Goal: Complete application form: Complete application form

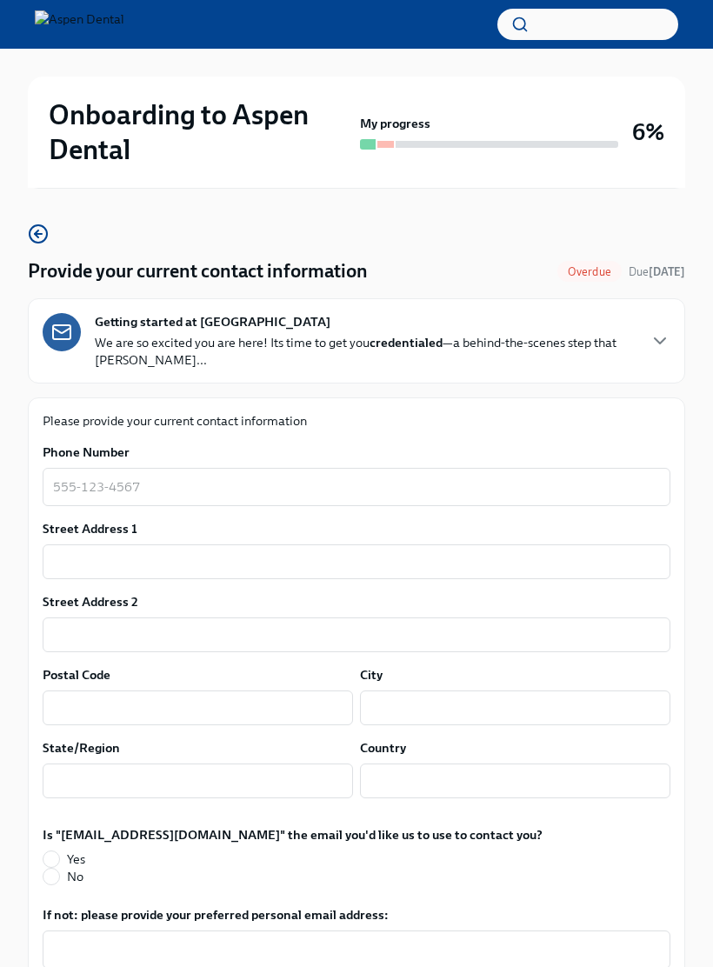
click at [383, 484] on textarea "Phone Number" at bounding box center [356, 486] width 607 height 21
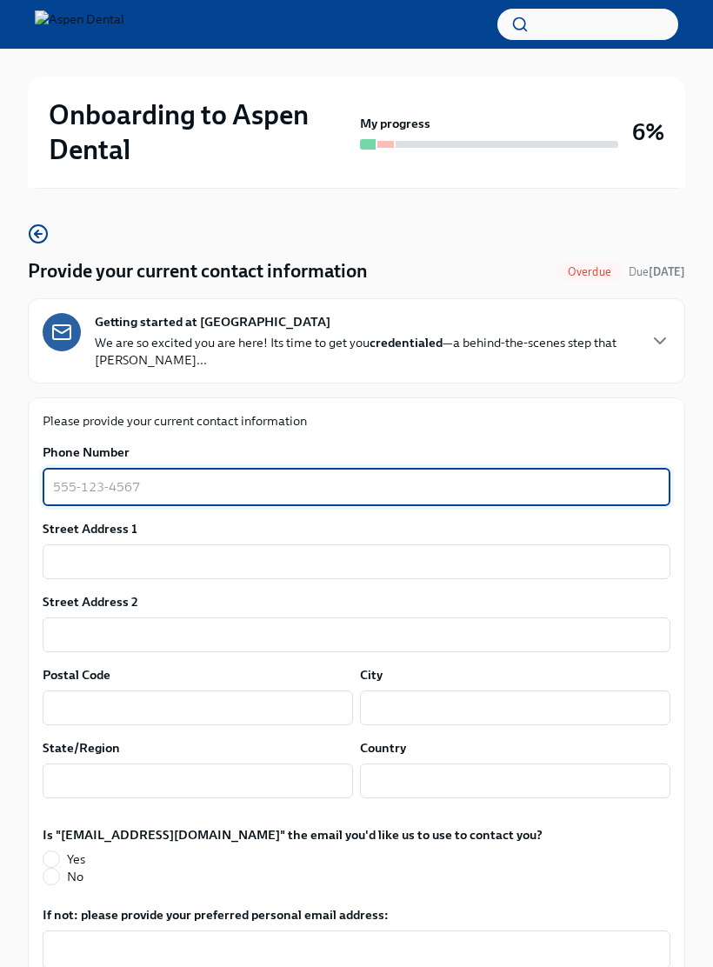
scroll to position [80, 0]
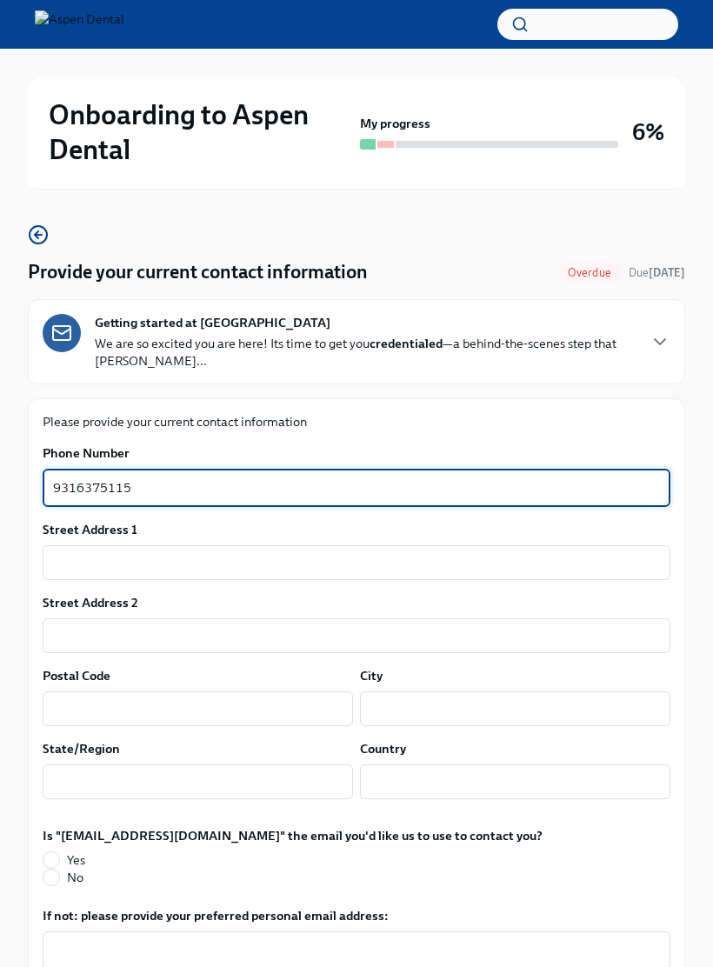
type textarea "9316375115"
click at [358, 555] on input "text" at bounding box center [357, 562] width 628 height 35
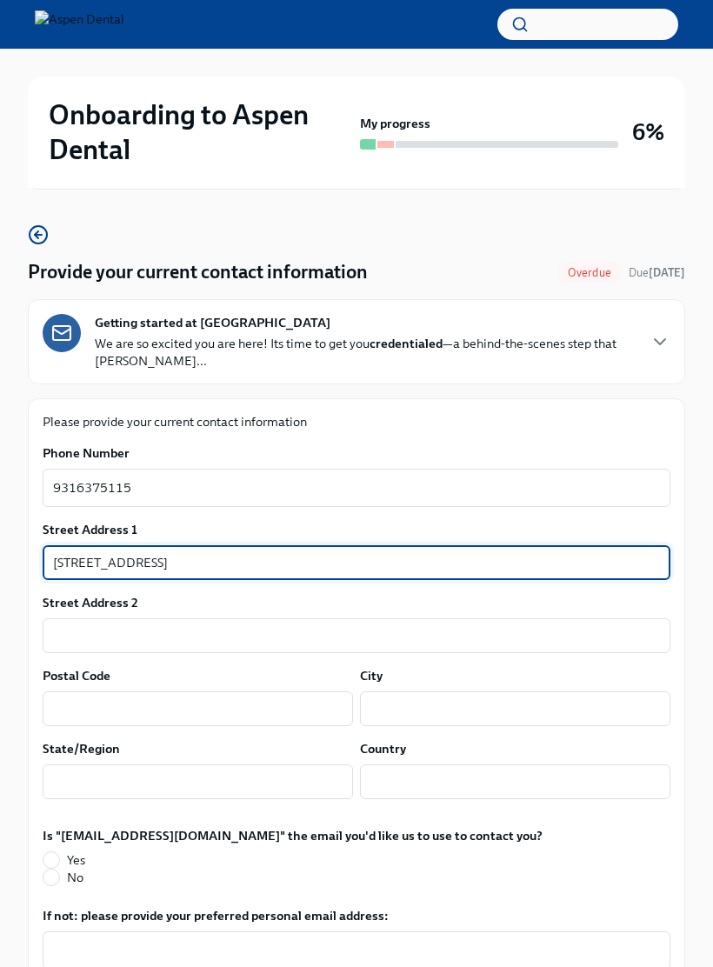
type input "[STREET_ADDRESS]"
click at [281, 633] on input "text" at bounding box center [357, 635] width 628 height 35
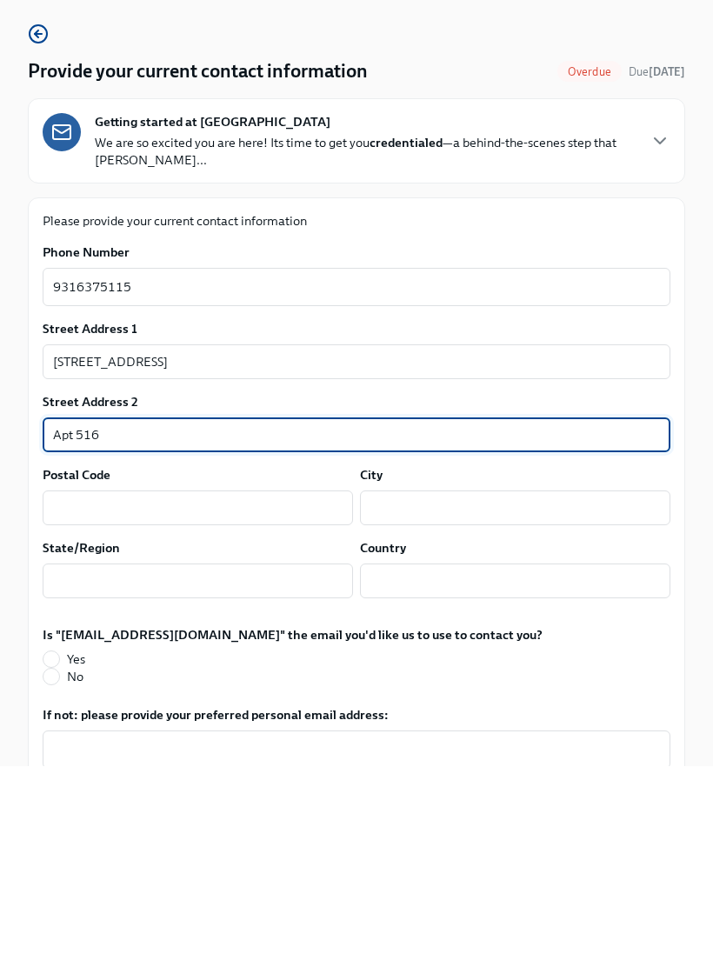
type input "Apt 516"
click at [243, 667] on div "Postal Code ​" at bounding box center [198, 696] width 310 height 59
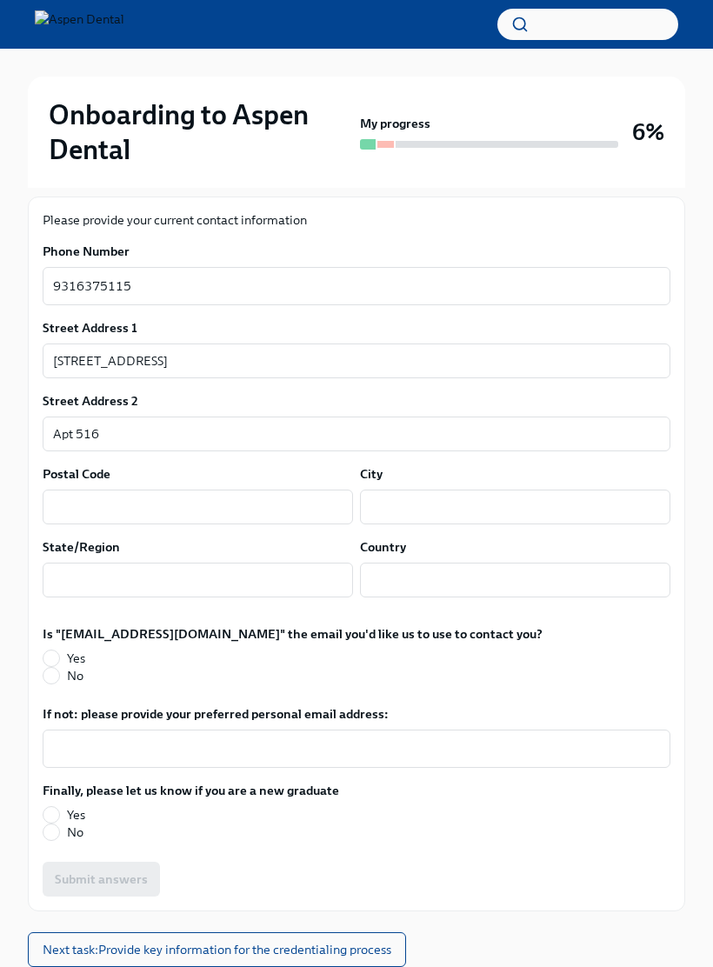
click at [272, 518] on input "text" at bounding box center [198, 506] width 310 height 35
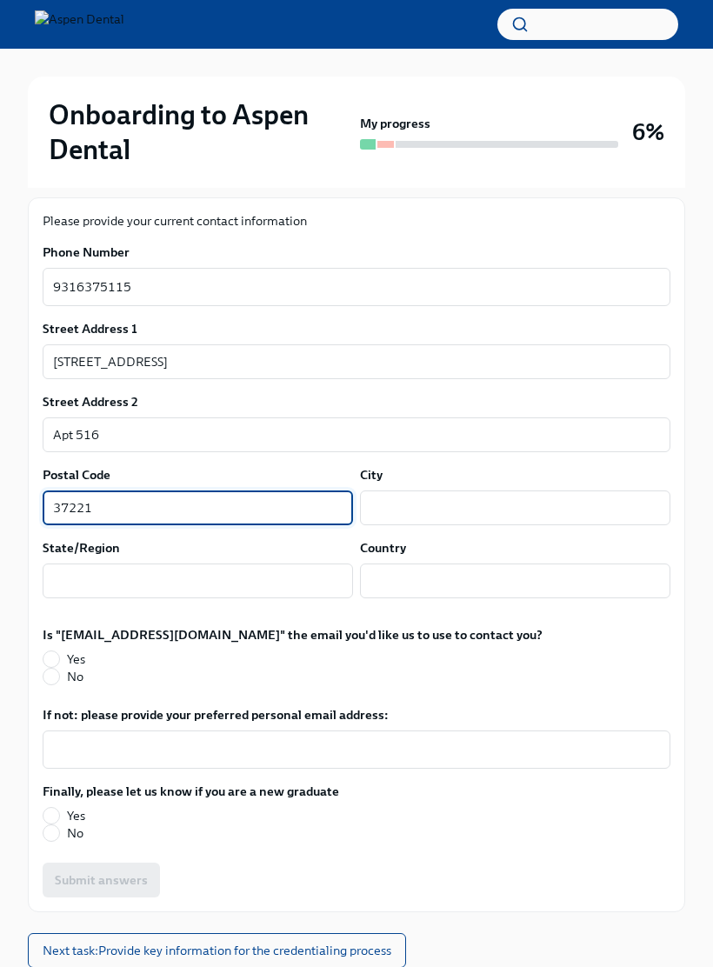
type input "37221"
click at [434, 511] on input "text" at bounding box center [515, 507] width 310 height 35
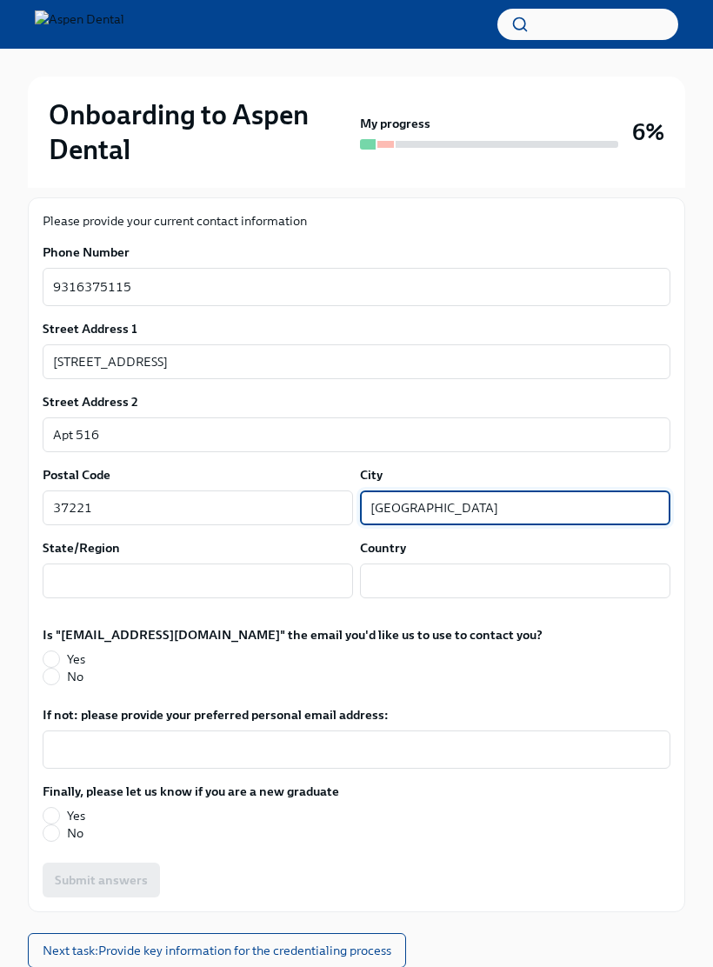
type input "[GEOGRAPHIC_DATA]"
click at [243, 573] on input "text" at bounding box center [198, 580] width 310 height 35
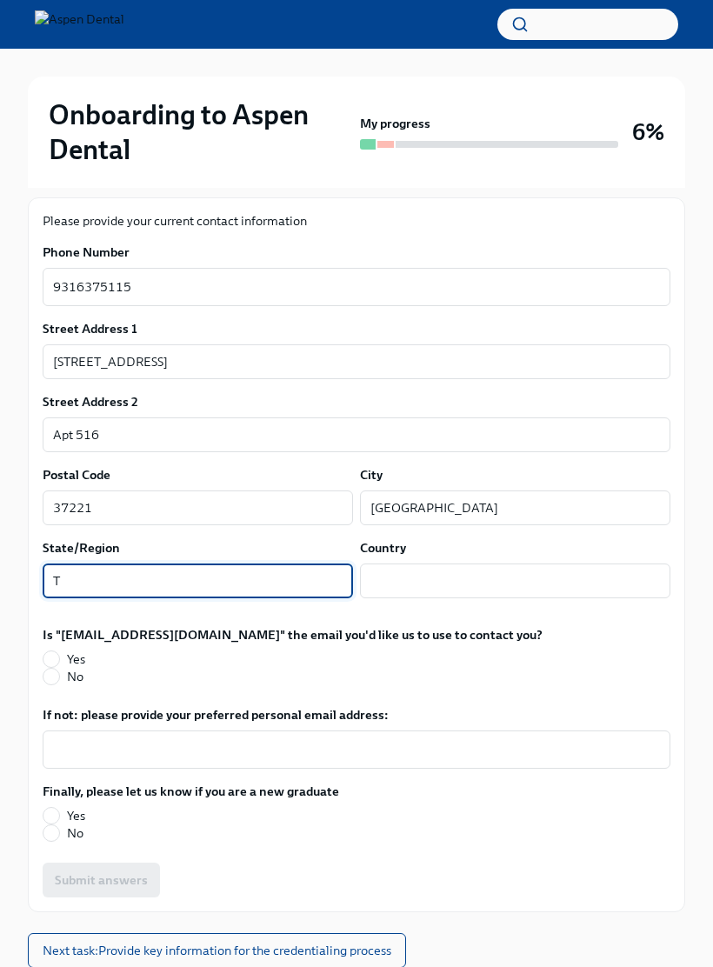
type input "T"
type input "TN"
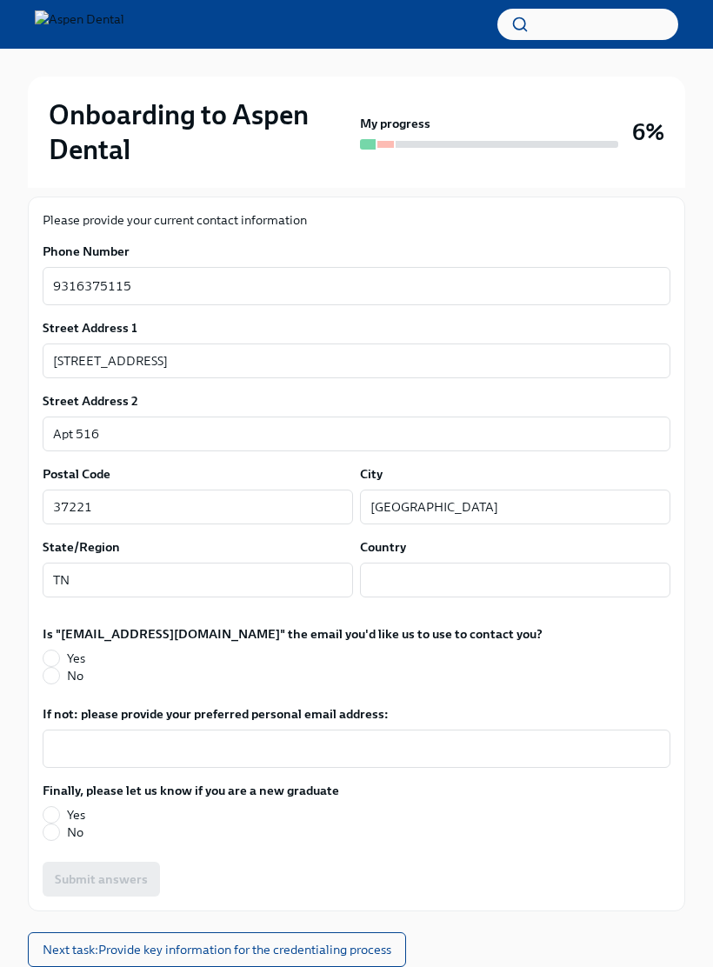
click at [476, 570] on input "text" at bounding box center [515, 580] width 310 height 35
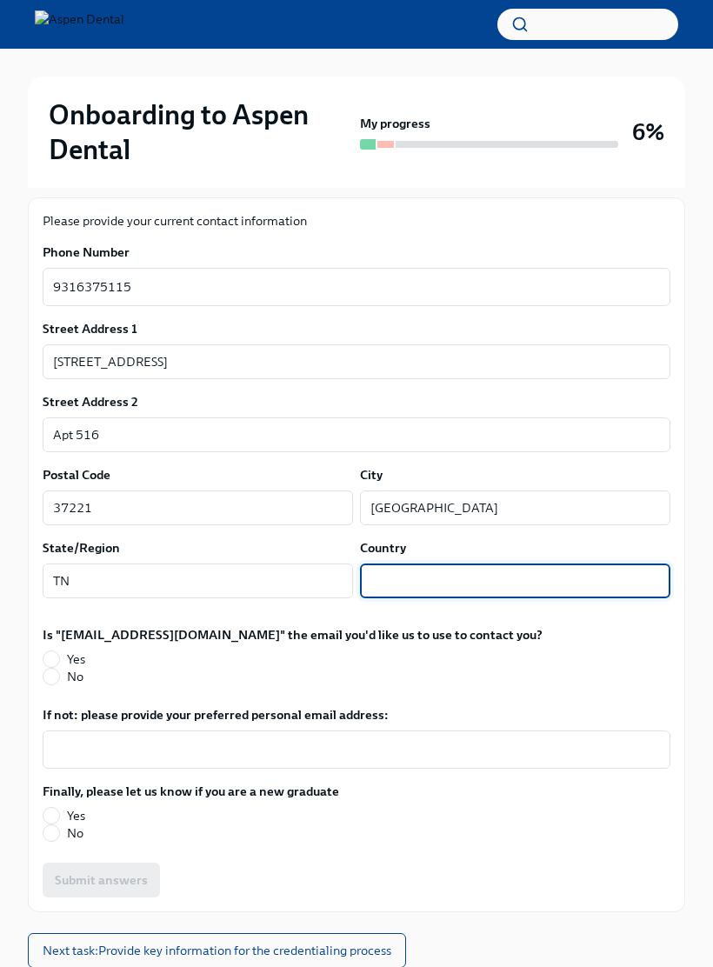
type input "[GEOGRAPHIC_DATA]"
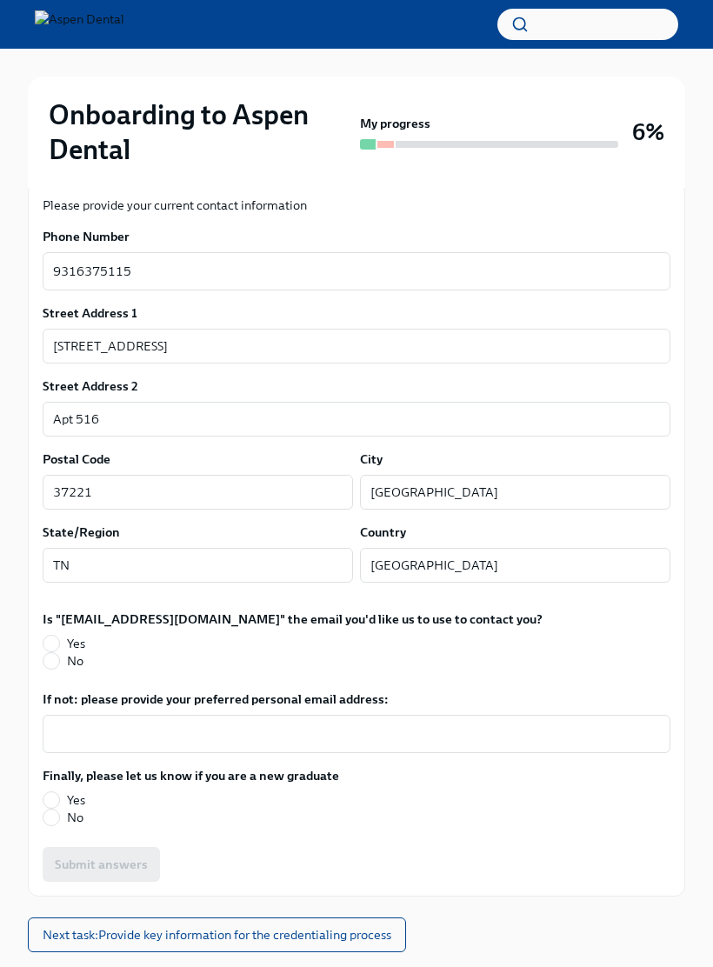
scroll to position [323, 0]
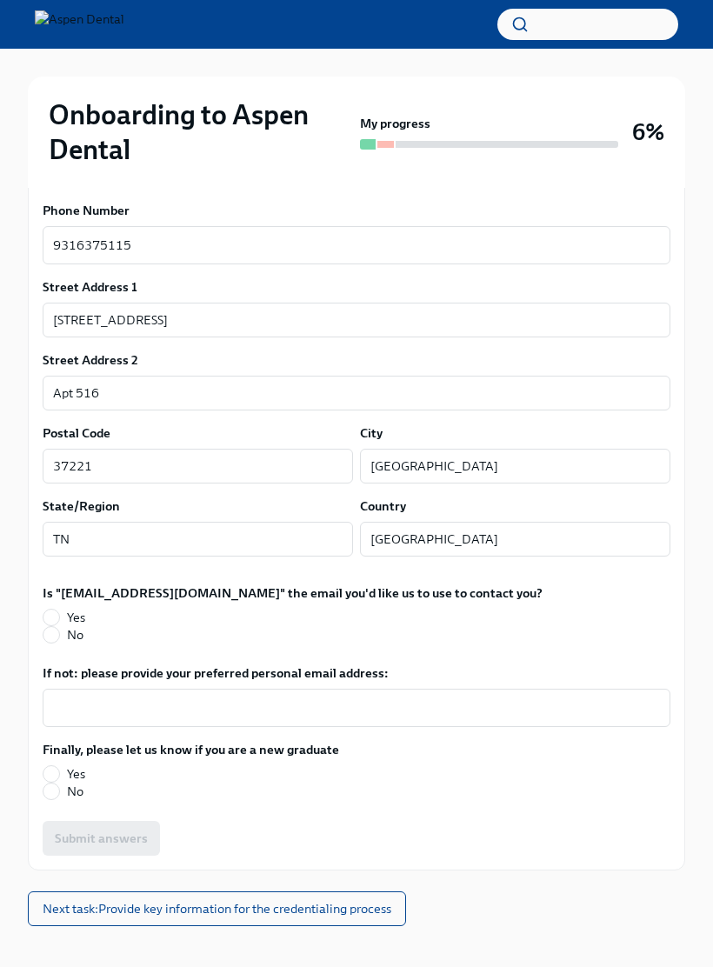
click at [88, 615] on label "Yes" at bounding box center [286, 617] width 486 height 17
click at [59, 615] on input "Yes" at bounding box center [51, 617] width 16 height 16
radio input "true"
click at [76, 774] on span "Yes" at bounding box center [76, 773] width 18 height 17
click at [59, 774] on input "Yes" at bounding box center [51, 774] width 16 height 16
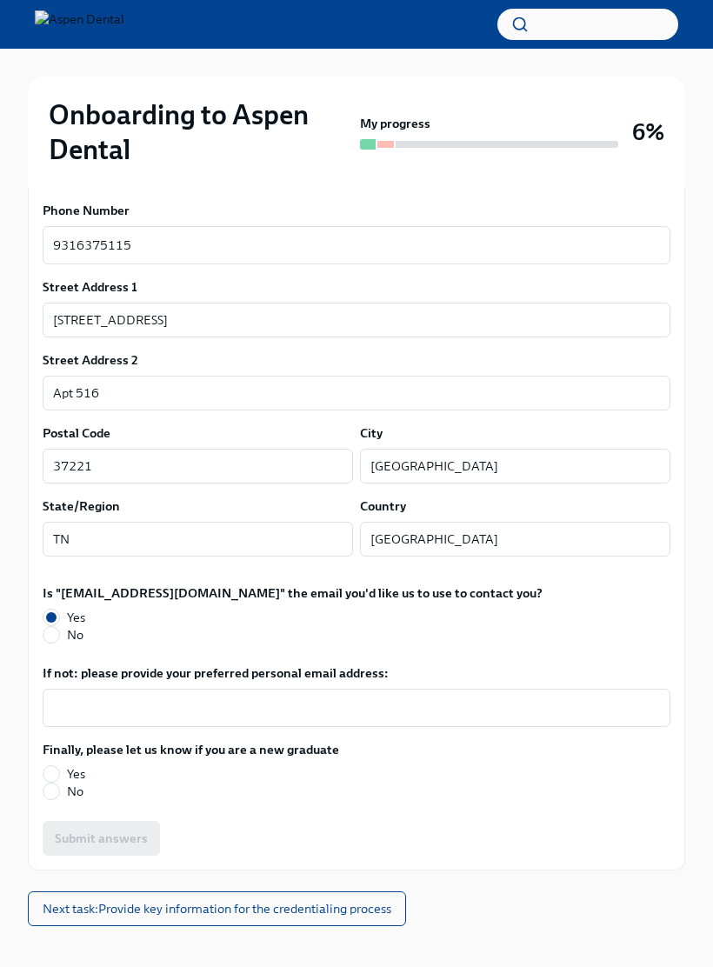
radio input "true"
click at [136, 828] on button "Submit answers" at bounding box center [101, 838] width 117 height 35
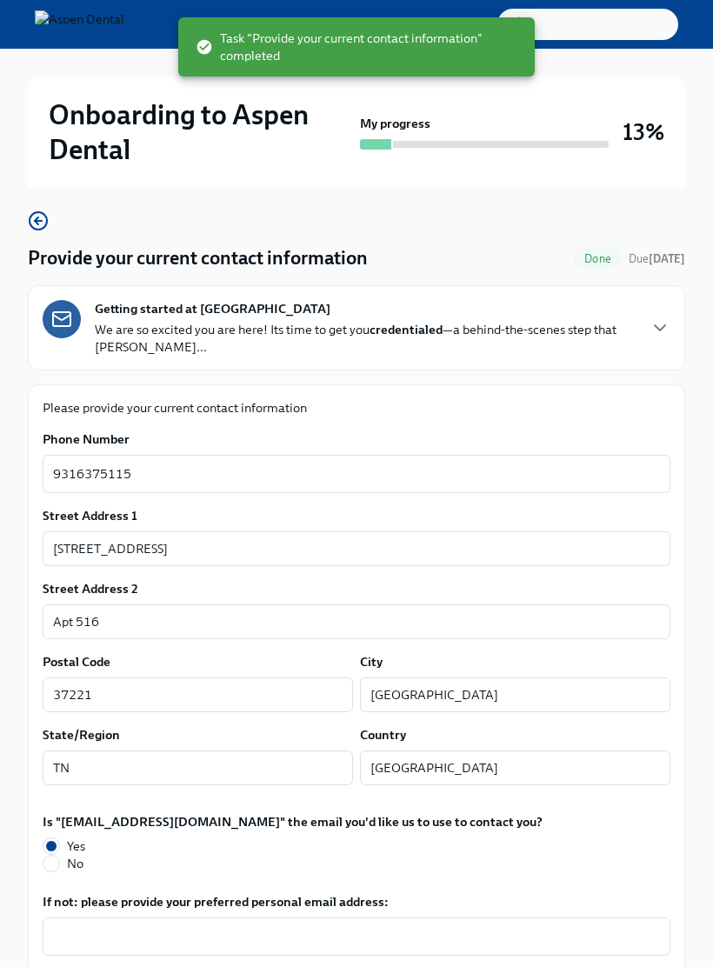
scroll to position [0, 0]
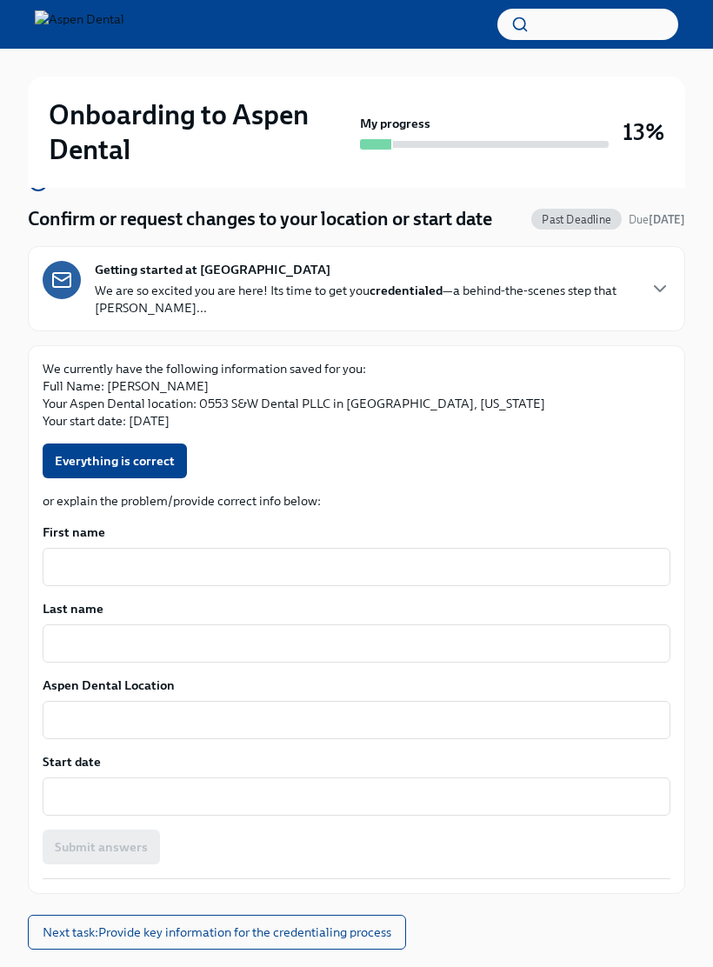
scroll to position [156, 0]
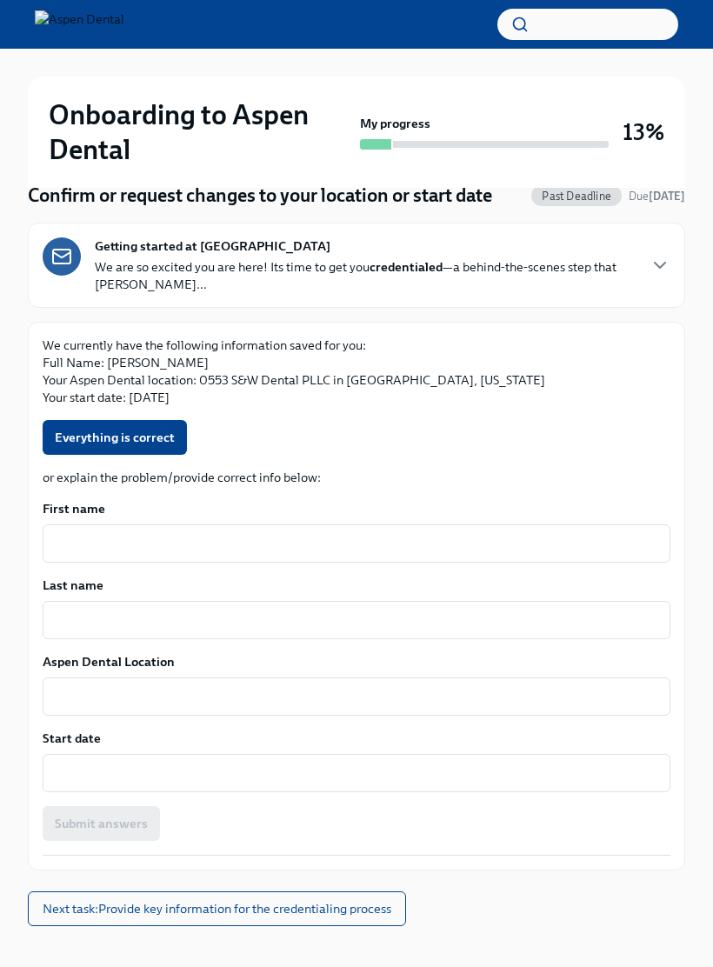
click at [293, 546] on textarea "First name" at bounding box center [356, 543] width 607 height 21
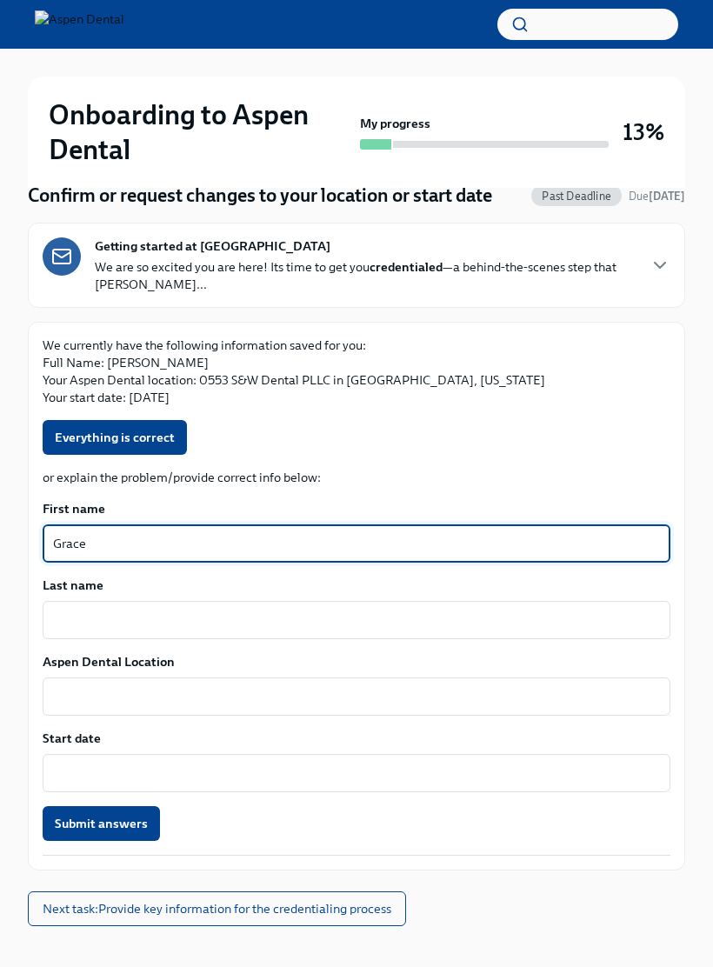
type textarea "Grace"
click at [272, 615] on textarea "Last name" at bounding box center [356, 619] width 607 height 21
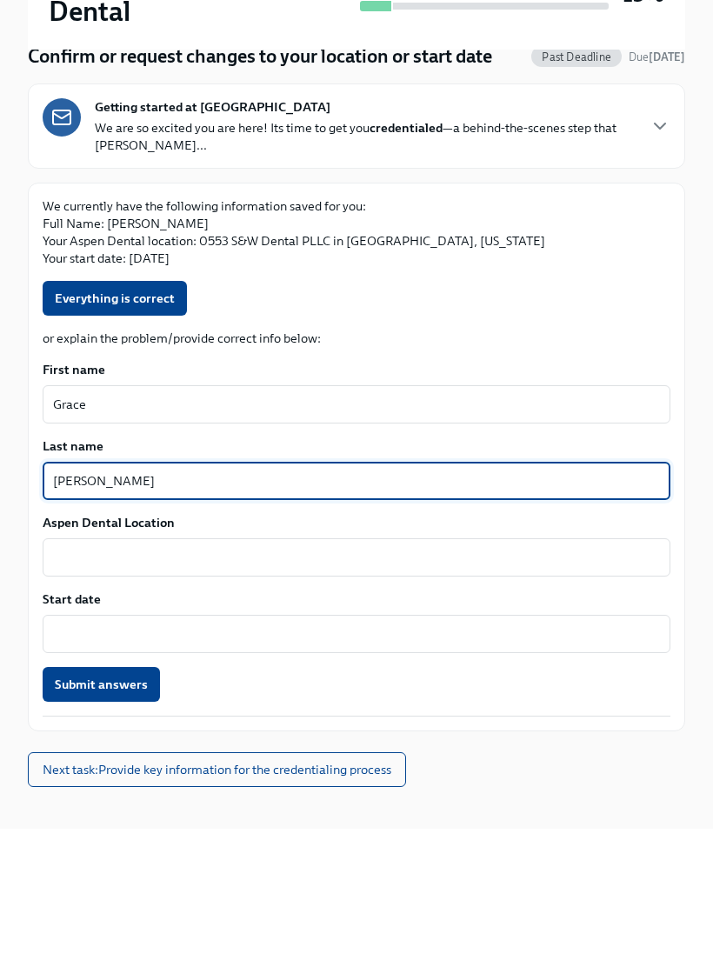
type textarea "Cannon"
click at [364, 686] on textarea "Aspen Dental Location" at bounding box center [356, 696] width 607 height 21
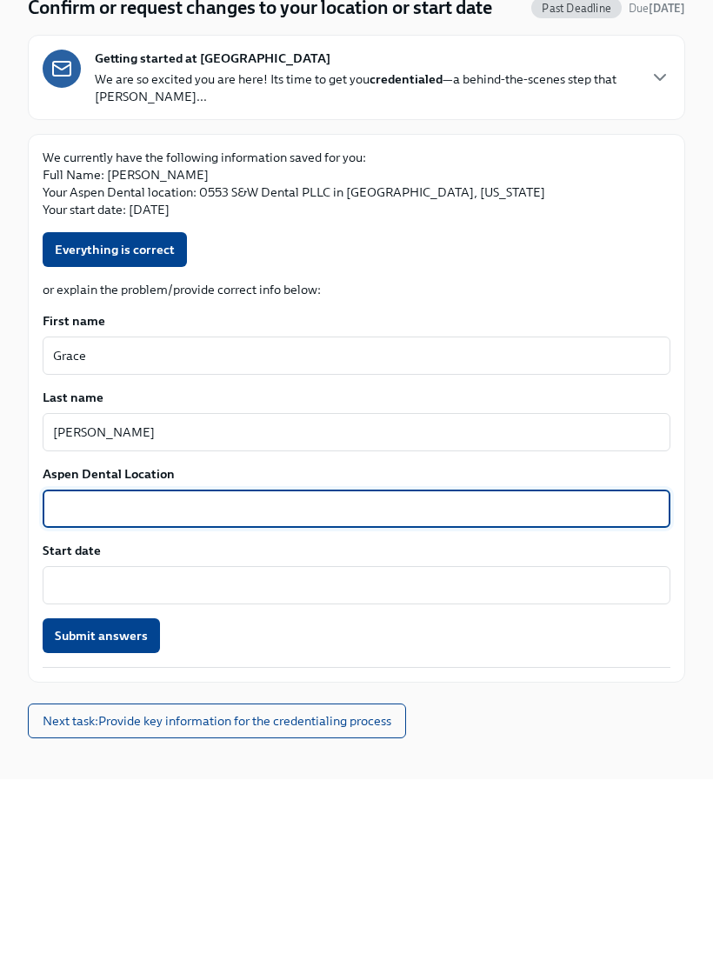
click at [371, 762] on textarea "Start date" at bounding box center [356, 772] width 607 height 21
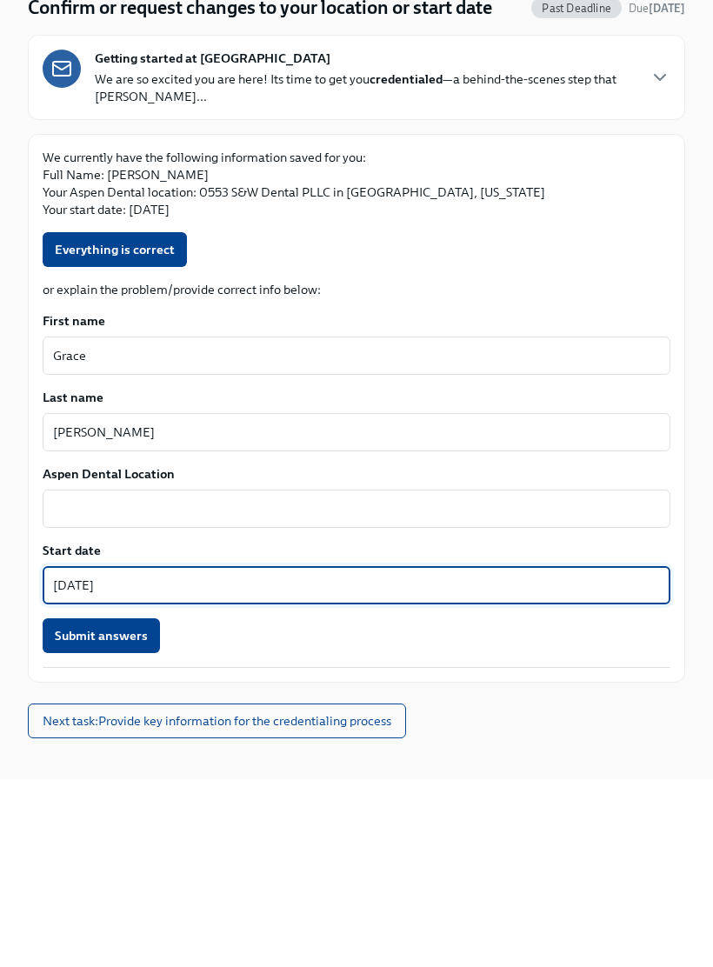
type textarea "October 20, 2025"
click at [305, 609] on textarea "Cannon" at bounding box center [356, 619] width 607 height 21
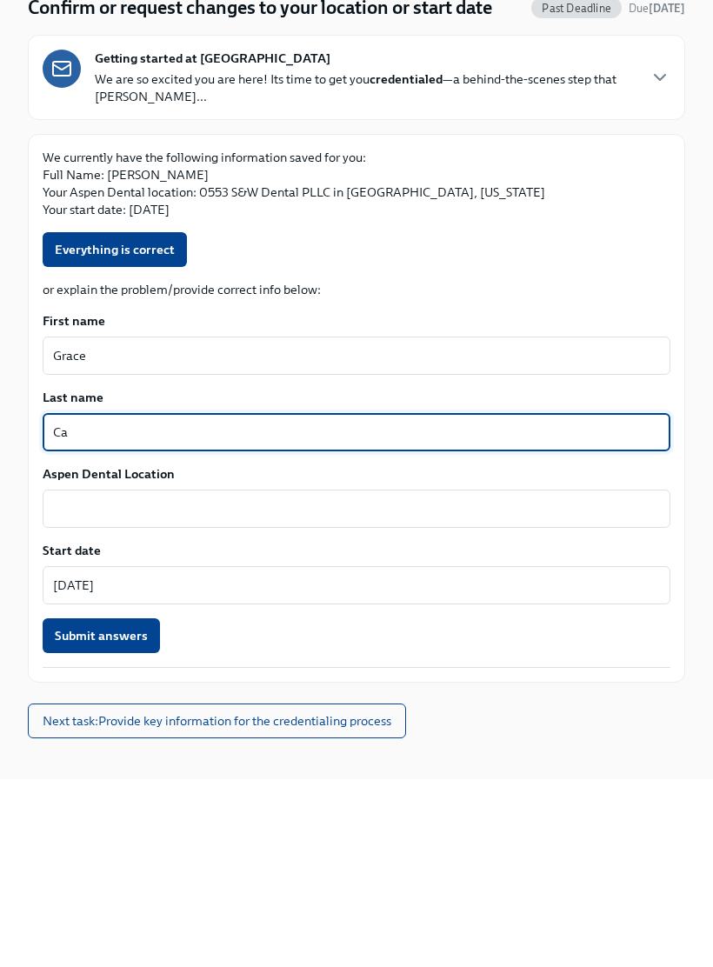
type textarea "C"
click at [522, 533] on textarea "Grace" at bounding box center [356, 543] width 607 height 21
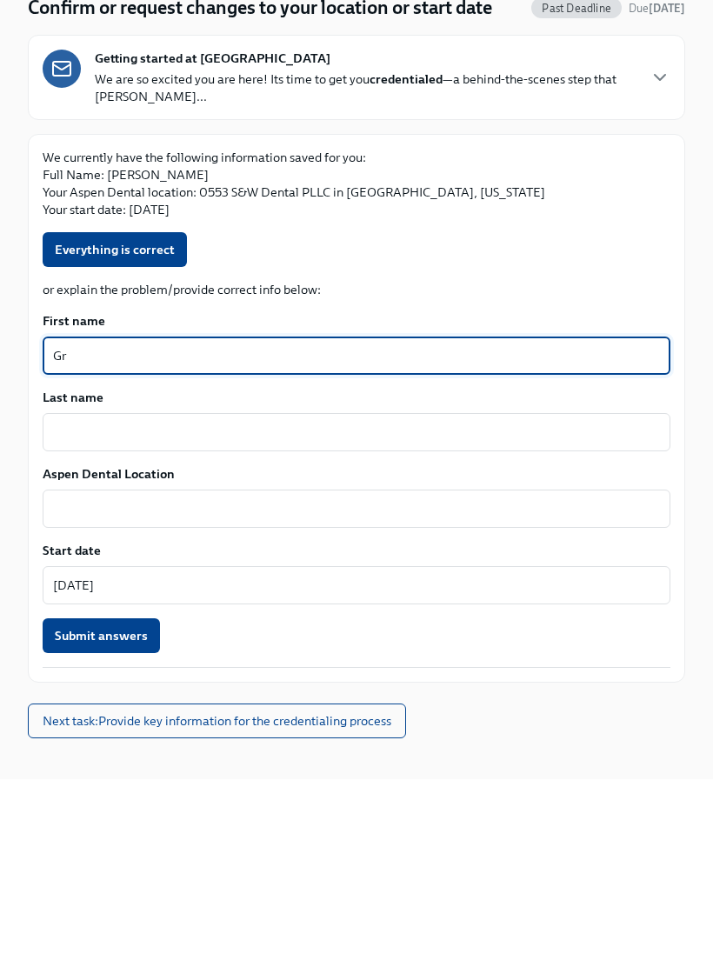
type textarea "G"
click at [138, 815] on span "Submit answers" at bounding box center [101, 823] width 93 height 17
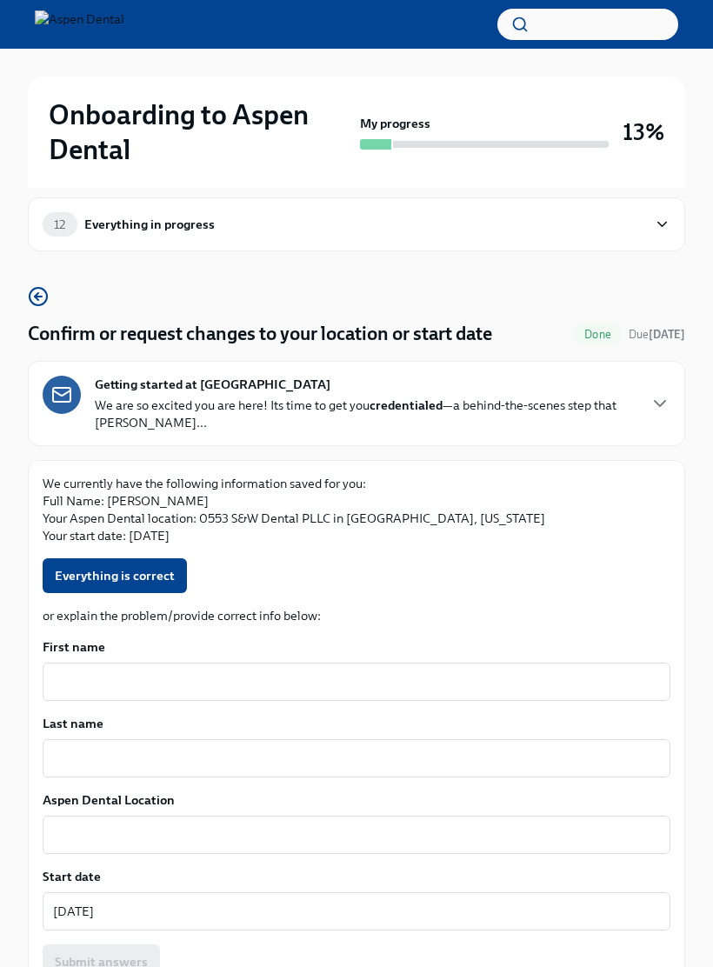
scroll to position [0, 0]
